Goal: Navigation & Orientation: Find specific page/section

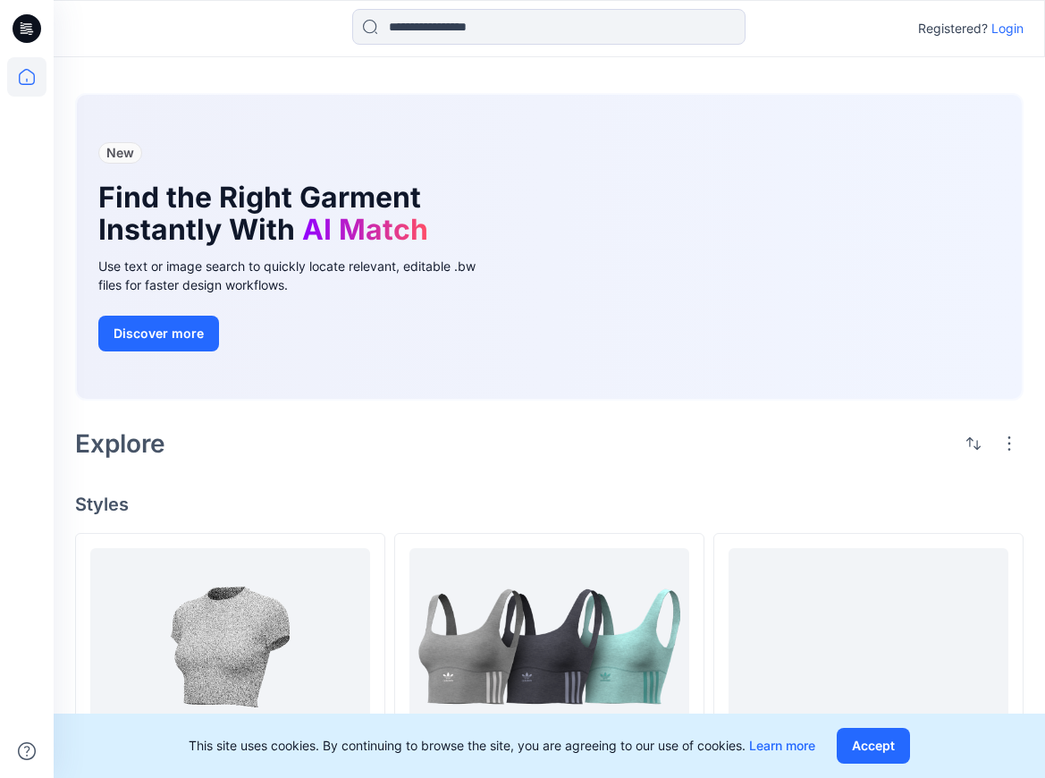
click at [1012, 30] on p "Login" at bounding box center [1008, 28] width 32 height 21
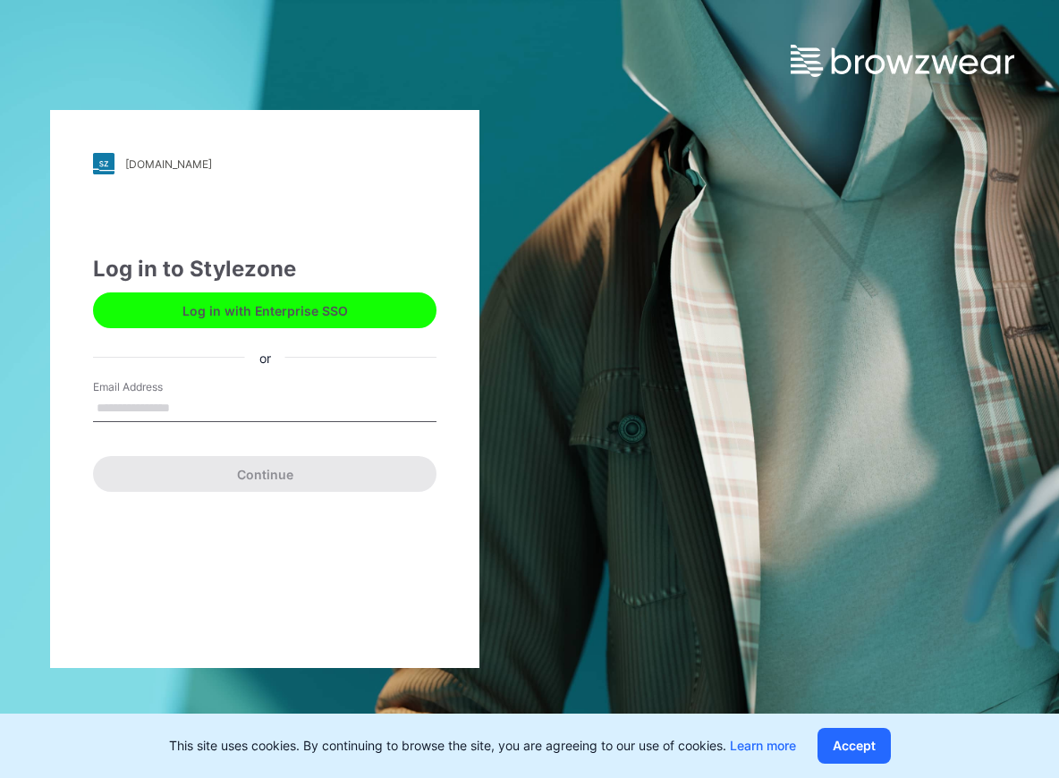
click at [231, 310] on button "Log in with Enterprise SSO" at bounding box center [264, 310] width 343 height 36
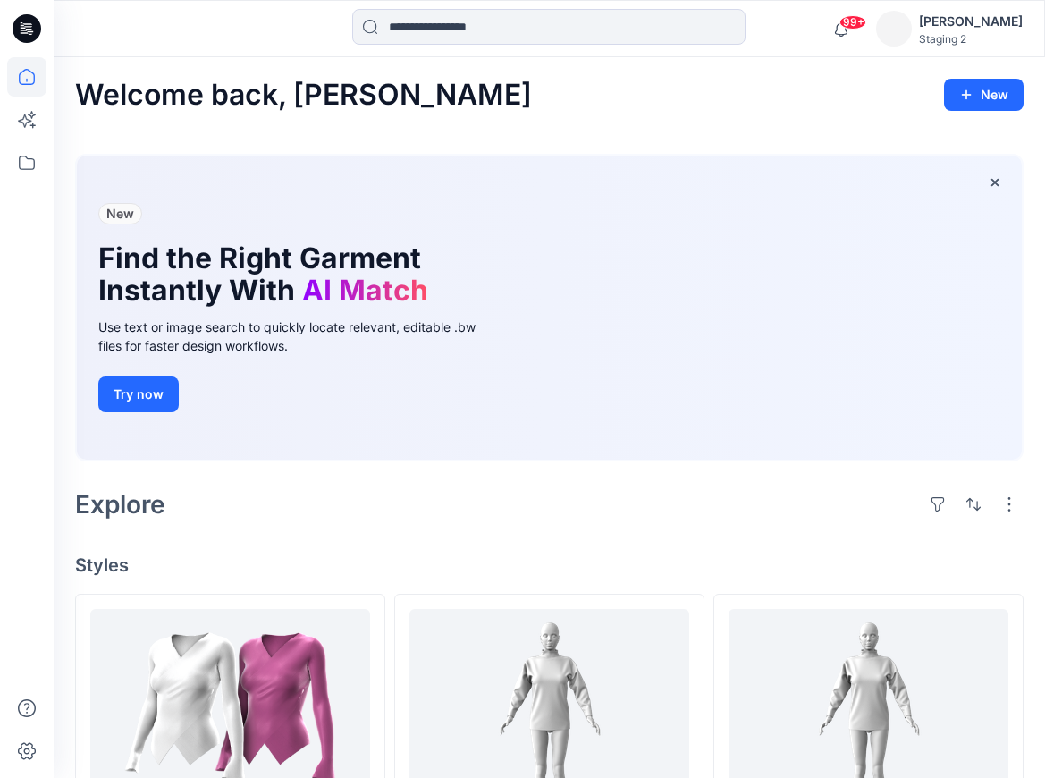
click at [493, 106] on div "Welcome back, Amalia New" at bounding box center [549, 95] width 949 height 32
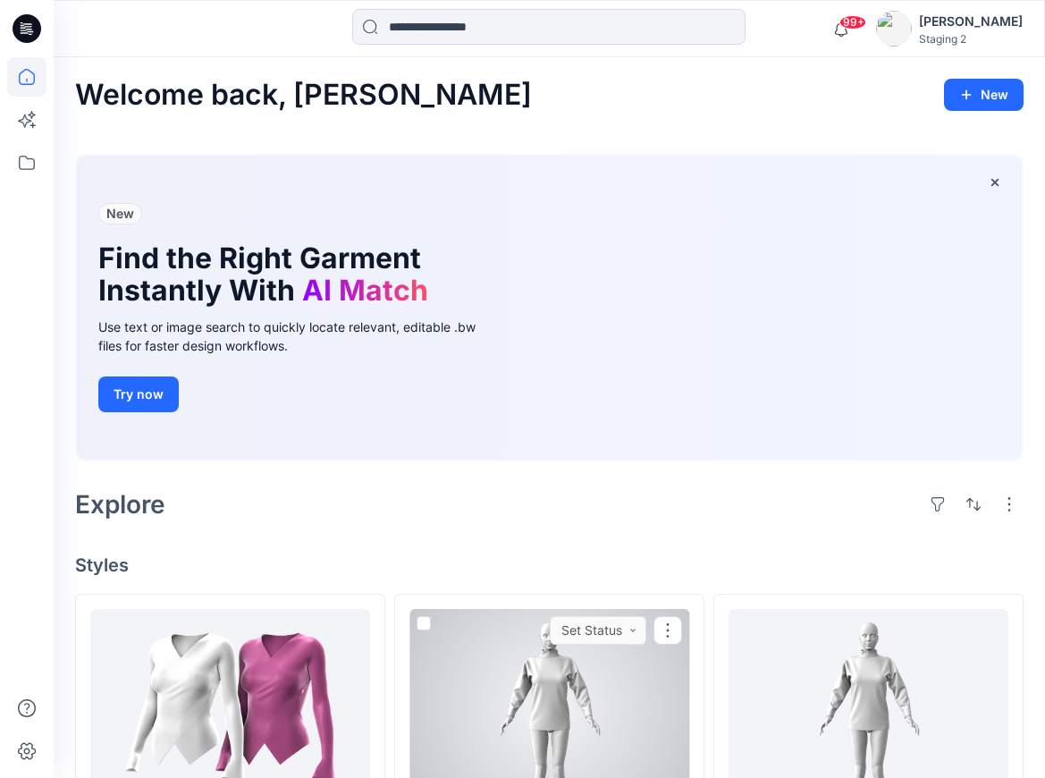
click at [580, 689] on div at bounding box center [550, 707] width 280 height 197
